Goal: Task Accomplishment & Management: Complete application form

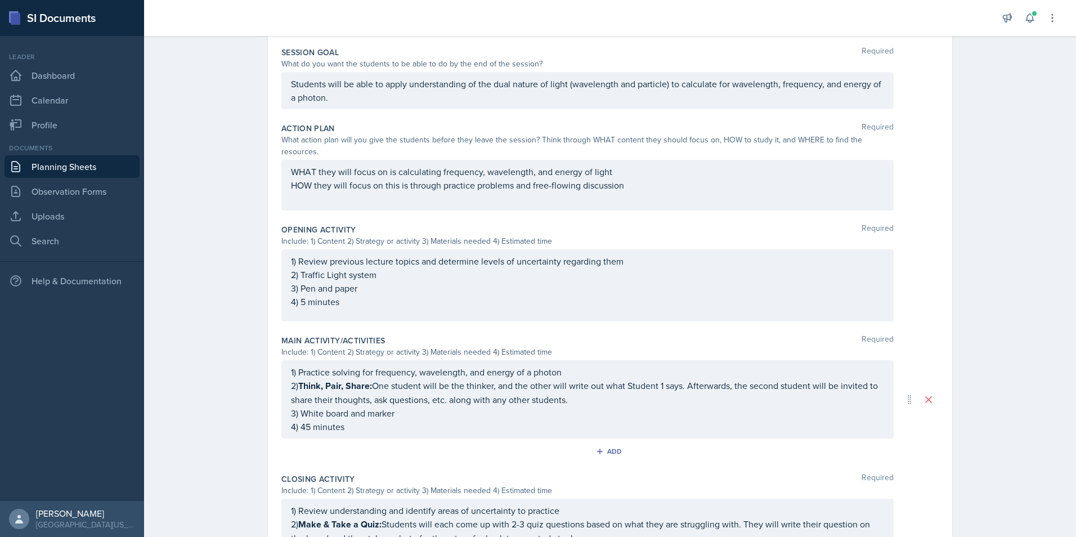
scroll to position [373, 0]
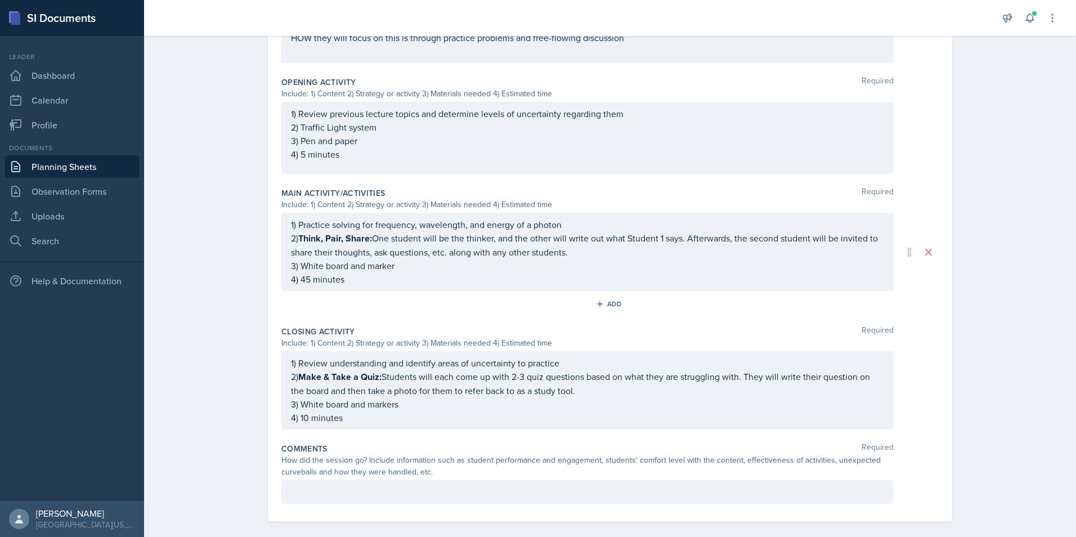
click at [286, 480] on div at bounding box center [587, 492] width 612 height 24
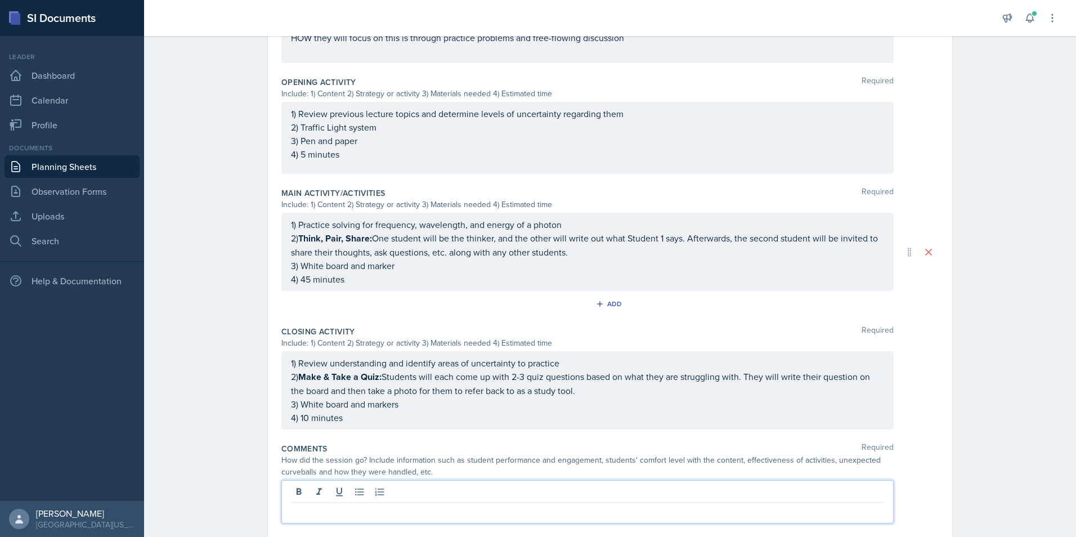
scroll to position [392, 0]
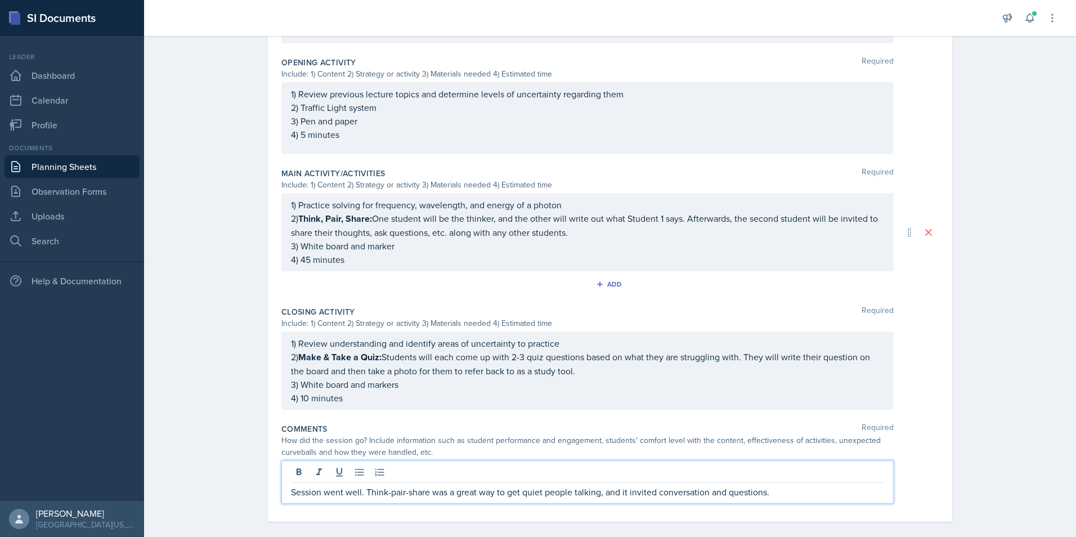
click at [198, 430] on div "Planning Sheets [DATE] Planning Sheet Date [DATE] [DATE] 28 29 30 1 2 3 4 5 6 7…" at bounding box center [610, 93] width 932 height 911
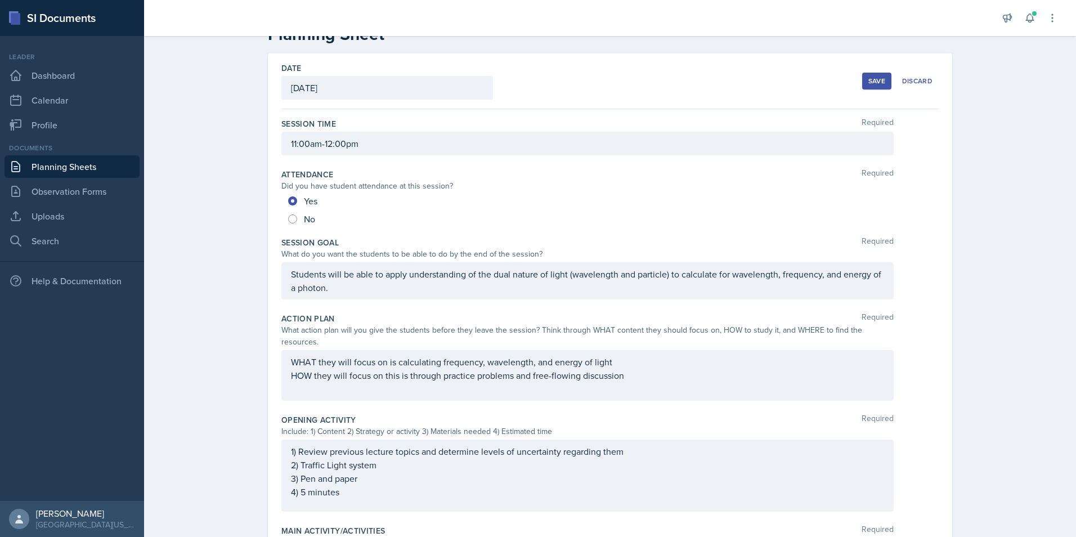
scroll to position [373, 0]
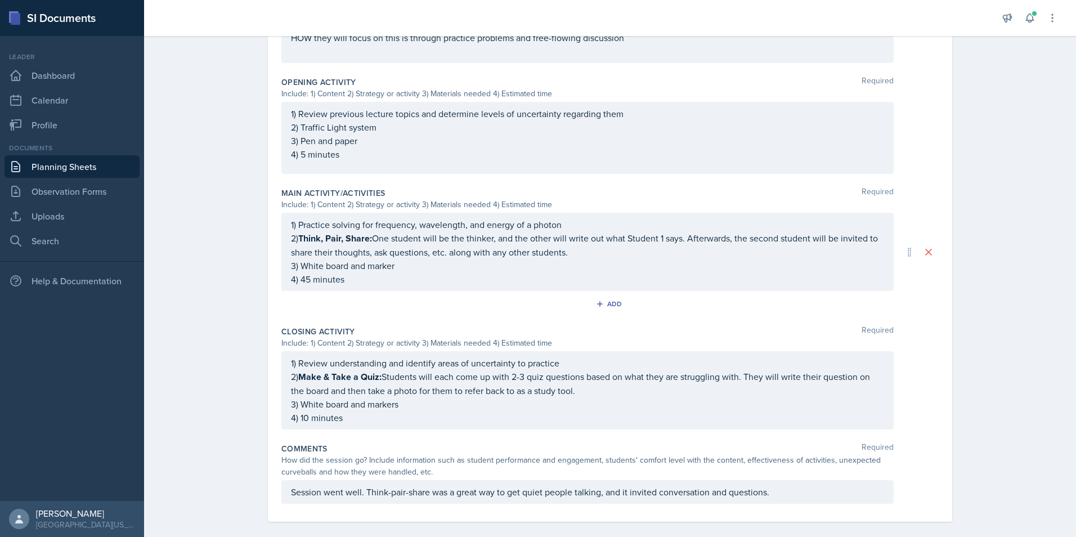
click at [733, 380] on p "2) Make & Take a Quiz: Students will each come up with 2-3 quiz questions based…" at bounding box center [587, 384] width 593 height 28
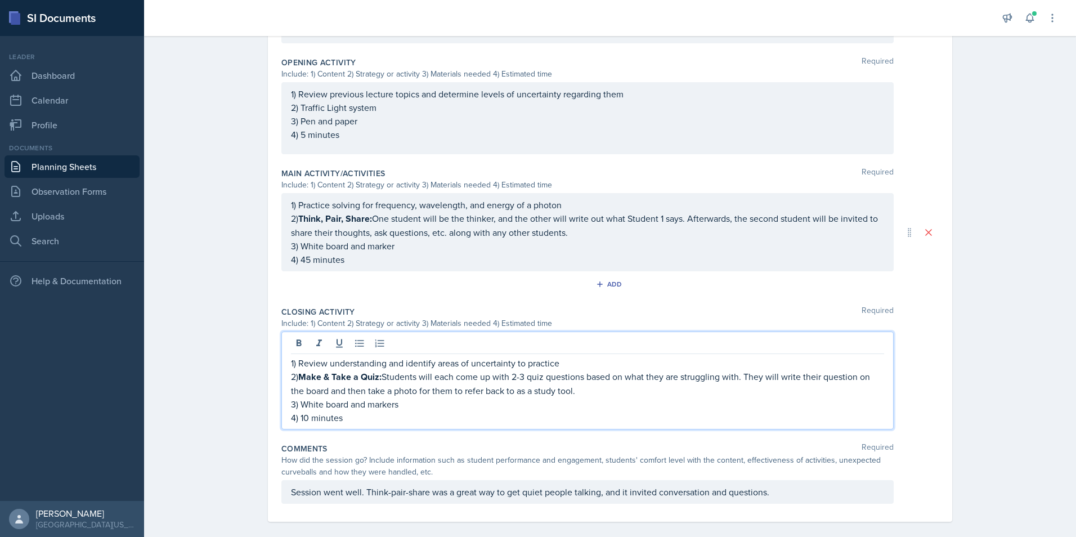
click at [322, 379] on p "2) Make & Take a Quiz: Students will each come up with 2-3 quiz questions based…" at bounding box center [587, 384] width 593 height 28
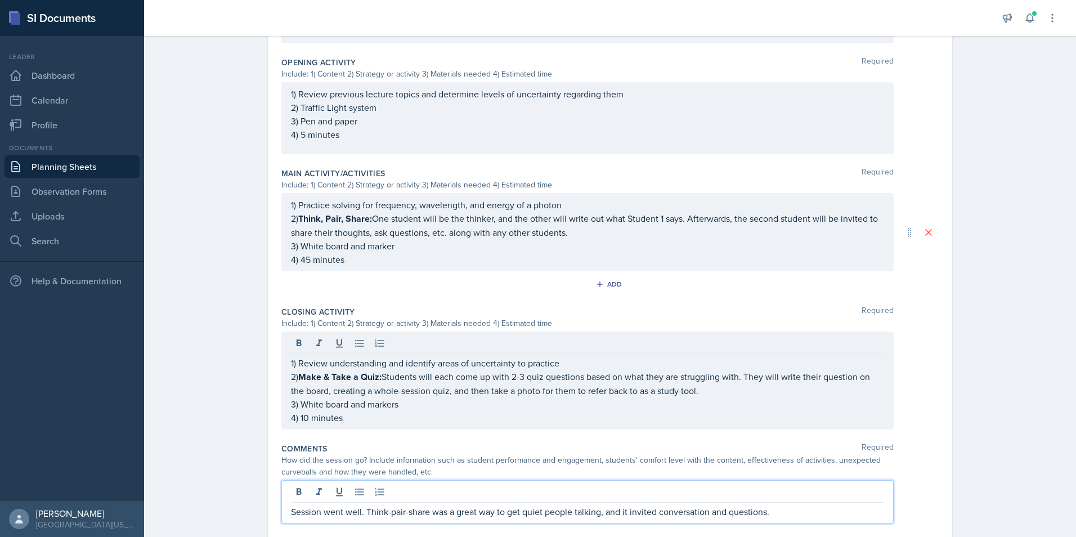
click at [780, 485] on div "Session went well. Think-pair-share was a great way to get quiet people talking…" at bounding box center [587, 501] width 612 height 43
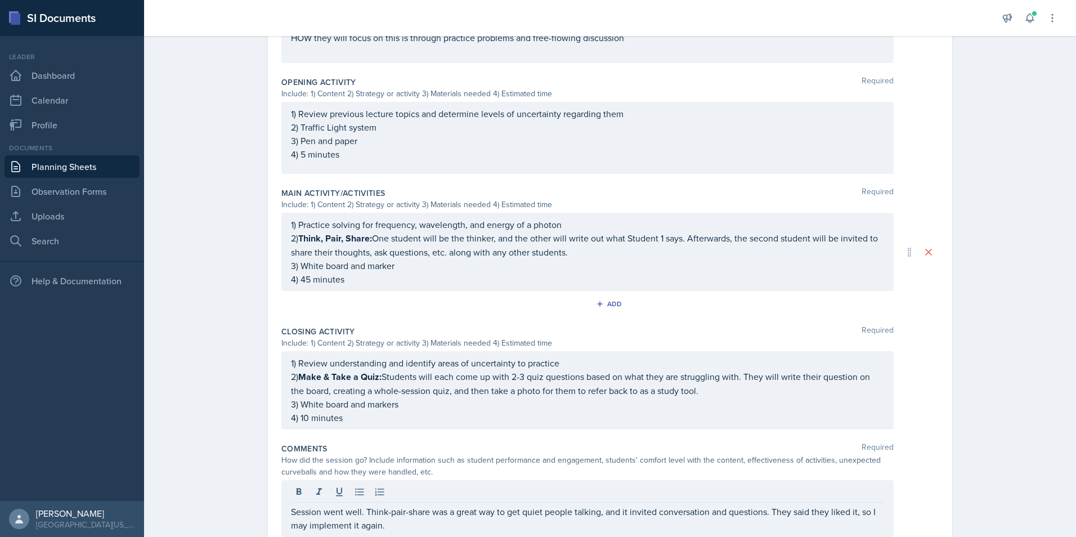
click at [1036, 465] on div "Planning Sheets [DATE] Planning Sheet Date [DATE] [DATE] 28 29 30 1 2 3 4 5 6 7…" at bounding box center [610, 120] width 932 height 924
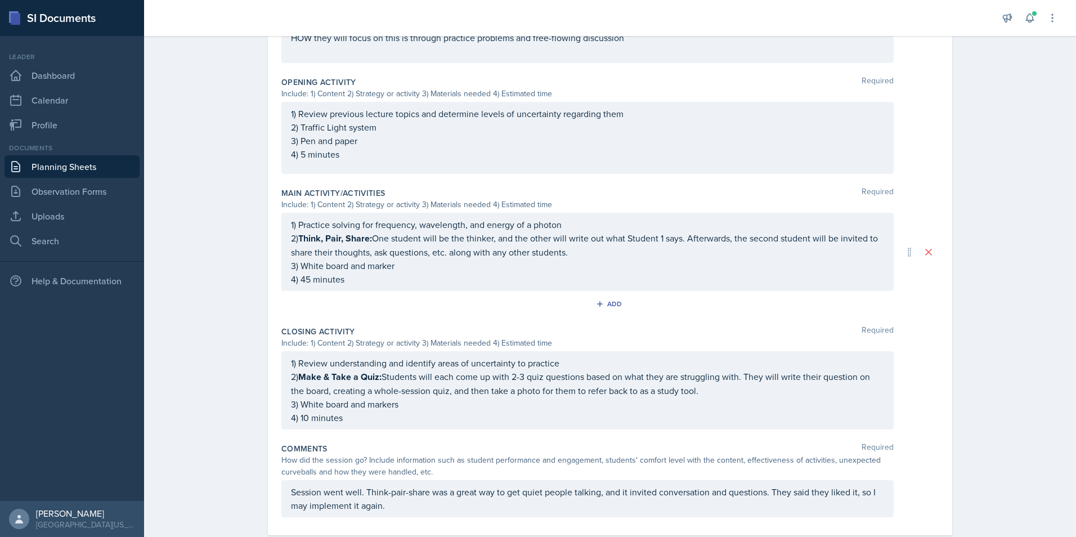
scroll to position [35, 0]
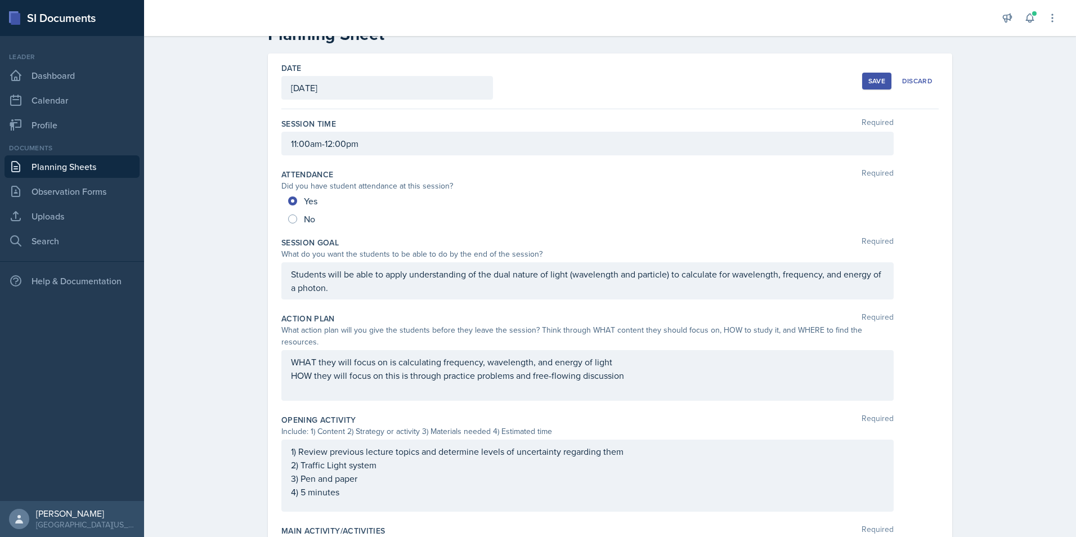
click at [873, 84] on div "Save" at bounding box center [876, 81] width 17 height 9
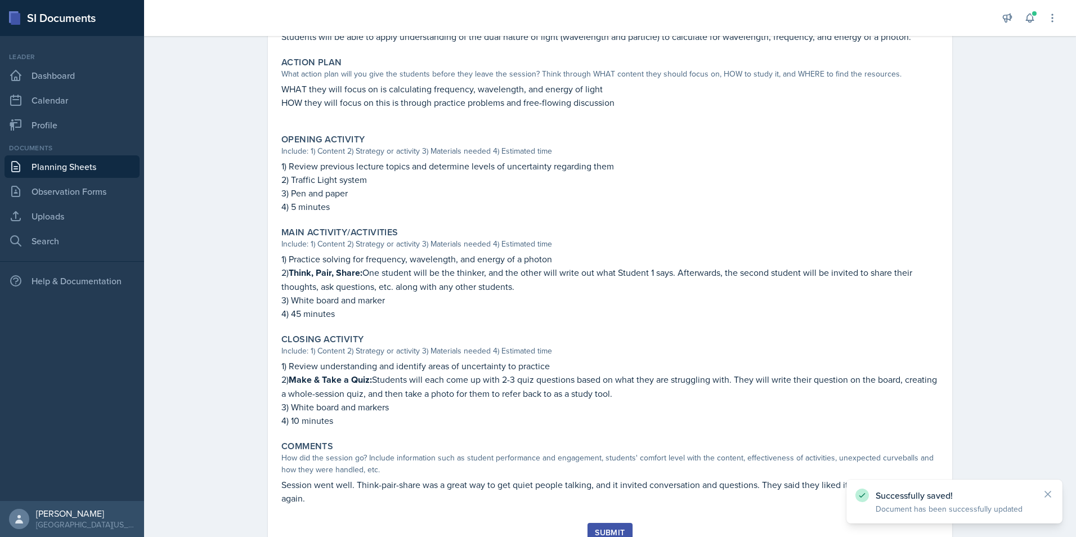
scroll to position [306, 0]
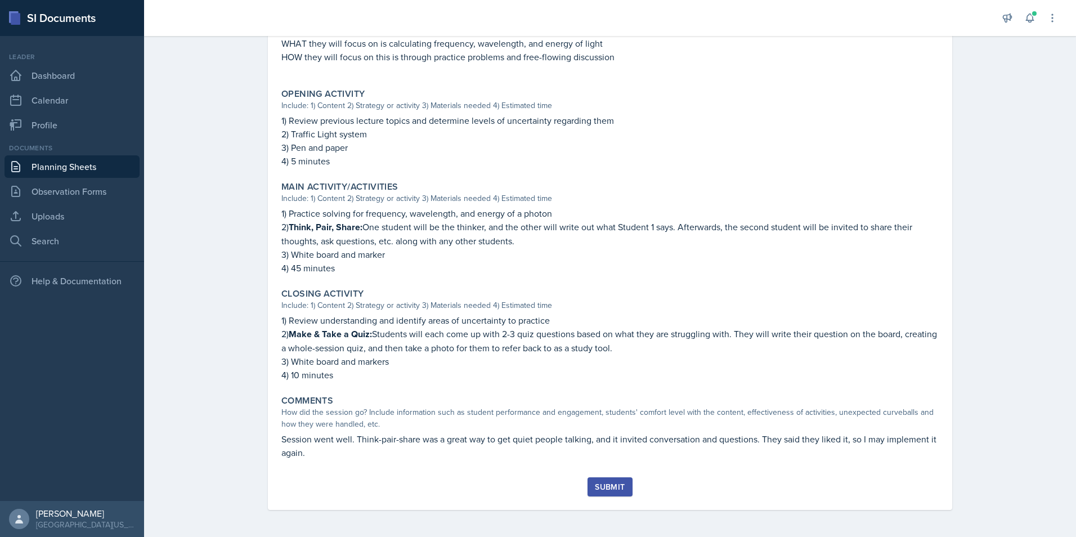
click at [594, 478] on button "Submit" at bounding box center [610, 486] width 44 height 19
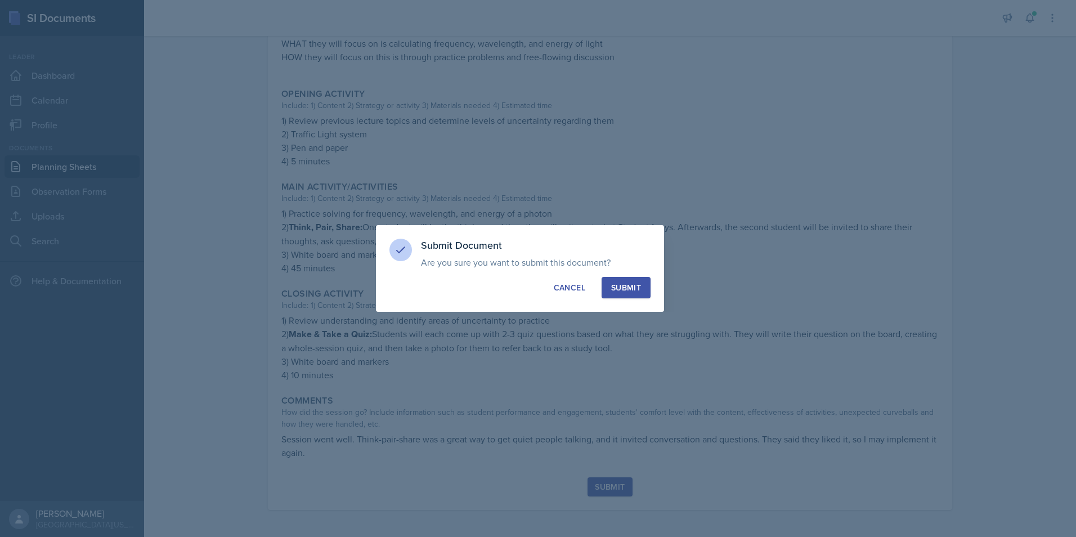
click at [624, 289] on div "Submit" at bounding box center [626, 287] width 30 height 11
radio input "true"
